Goal: Ask a question

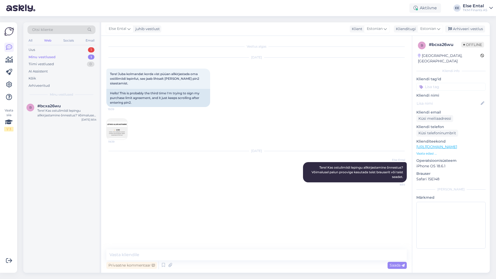
click at [40, 49] on div "Uus 1" at bounding box center [61, 49] width 68 height 7
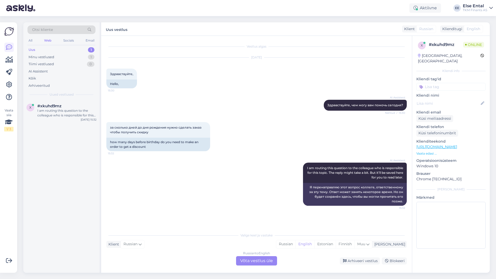
click at [251, 260] on div "Russian to English Võta vestlus üle" at bounding box center [256, 260] width 41 height 9
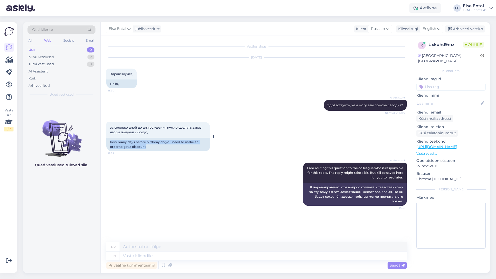
drag, startPoint x: 153, startPoint y: 148, endPoint x: 111, endPoint y: 143, distance: 42.9
click at [111, 143] on div "how many days before birthday do you need to make an order to get a discount" at bounding box center [158, 143] width 104 height 13
click at [429, 29] on span "English" at bounding box center [429, 29] width 13 height 6
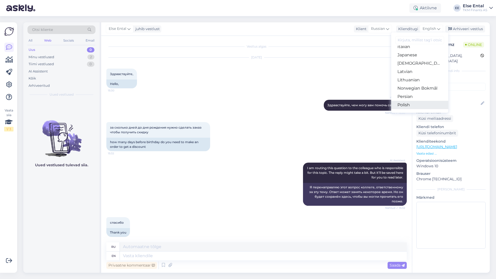
scroll to position [156, 0]
click at [409, 104] on link "Russian" at bounding box center [419, 104] width 57 height 8
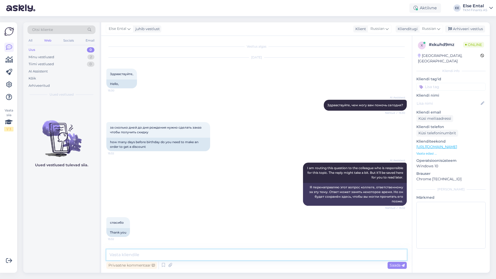
click at [165, 258] on textarea at bounding box center [256, 254] width 300 height 11
paste textarea "[PHONE_NUMBER] E-post: [EMAIL_ADDRESS][DOMAIN_NAME]"
click at [205, 247] on textarea "Tere! Palun pöörduge selle küsimusega Selver [PHONE_NUMBER] E-post: [EMAIL_ADDR…" at bounding box center [256, 251] width 300 height 17
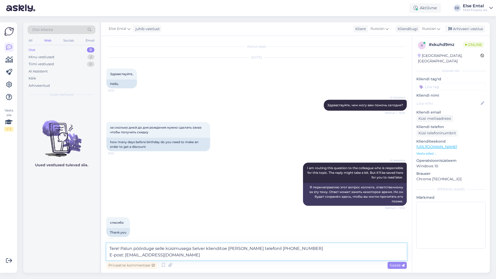
drag, startPoint x: 125, startPoint y: 254, endPoint x: 294, endPoint y: 249, distance: 169.0
click at [294, 249] on textarea "Tere! Palun pöörduge selle küsimusega Selver klienditoe [PERSON_NAME] telefonil…" at bounding box center [256, 251] width 300 height 17
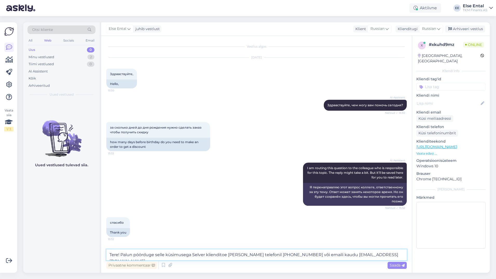
click at [203, 254] on textarea "Tere! Palun pöörduge selle küsimusega Selver klienditoe [PERSON_NAME] telefonil…" at bounding box center [256, 254] width 300 height 11
click at [204, 255] on textarea "Tere! Palun pöörduge selle küsimusega Selver klienditoe [PERSON_NAME] telefonil…" at bounding box center [256, 254] width 300 height 11
type textarea "Tere! Palun pöörduge selle küsimusega Selveri klienditoe [PERSON_NAME] telefoni…"
click at [382, 253] on textarea "Tere! Palun pöörduge selle küsimusega Selveri klienditoe [PERSON_NAME] telefoni…" at bounding box center [256, 254] width 300 height 11
click at [394, 263] on span "Saada" at bounding box center [397, 265] width 15 height 5
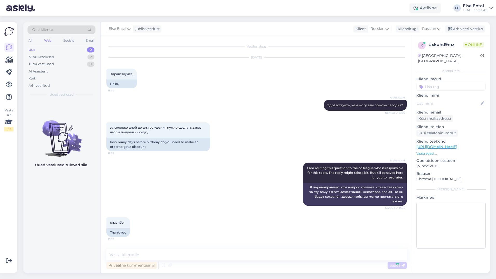
scroll to position [30, 0]
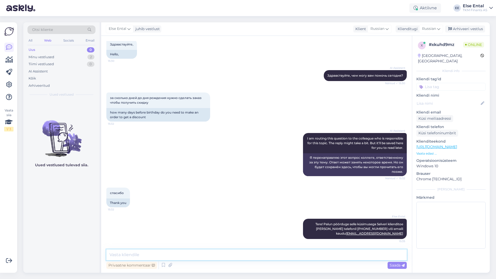
click at [158, 253] on textarea at bounding box center [256, 254] width 300 height 11
click at [249, 258] on textarea at bounding box center [256, 254] width 300 height 11
